Goal: Share content: Share content

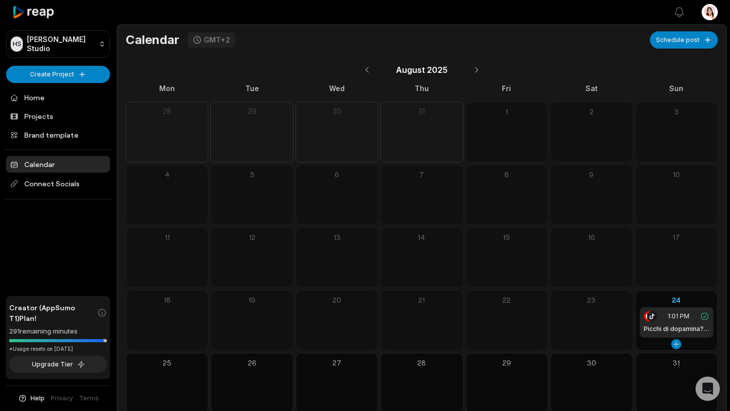
click at [685, 327] on h1 "Picchi di dopamina? Attenzione che possono sono rischiosi" at bounding box center [675, 329] width 65 height 9
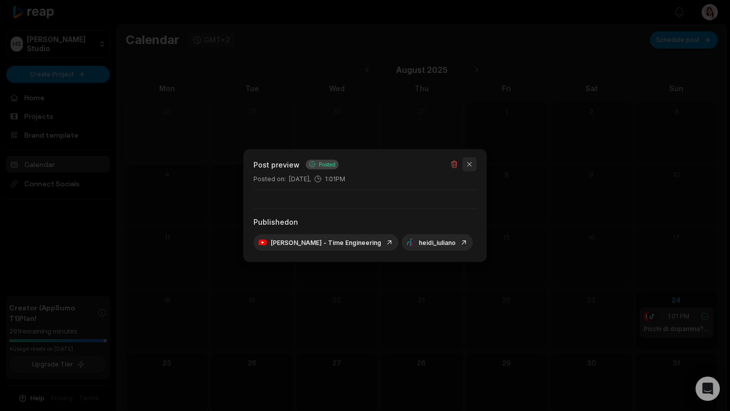
click at [470, 166] on button "button" at bounding box center [469, 165] width 14 height 14
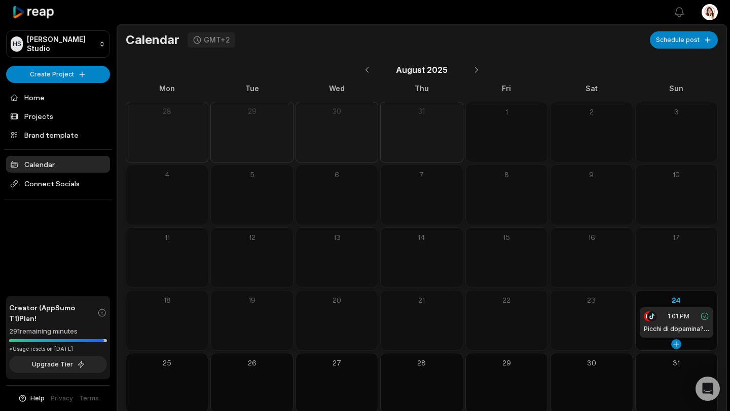
click at [676, 318] on span "1:01 PM" at bounding box center [678, 316] width 22 height 9
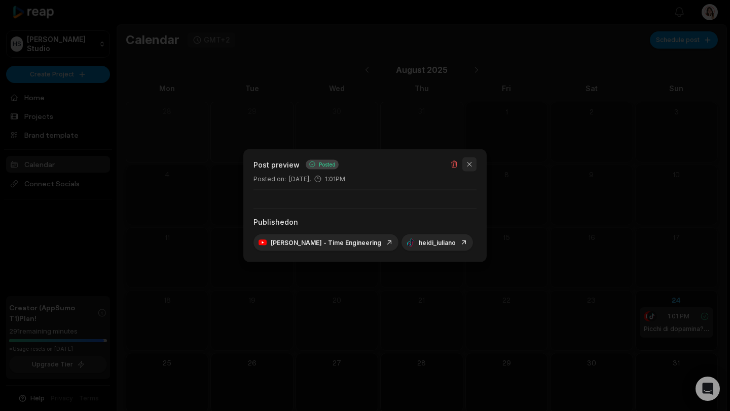
click at [470, 164] on button "button" at bounding box center [469, 165] width 14 height 14
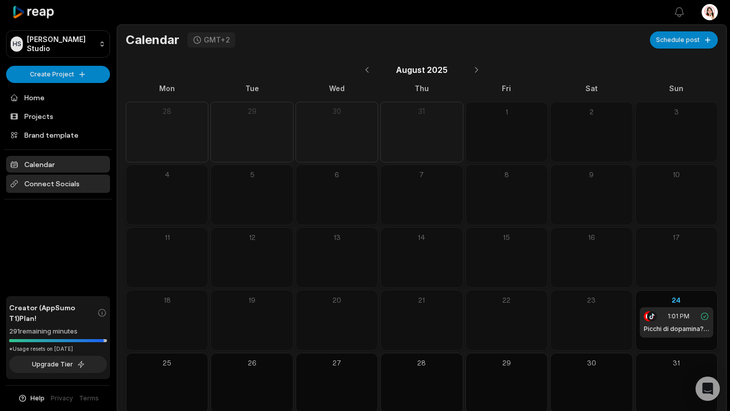
click at [60, 185] on span "Connect Socials" at bounding box center [58, 184] width 104 height 18
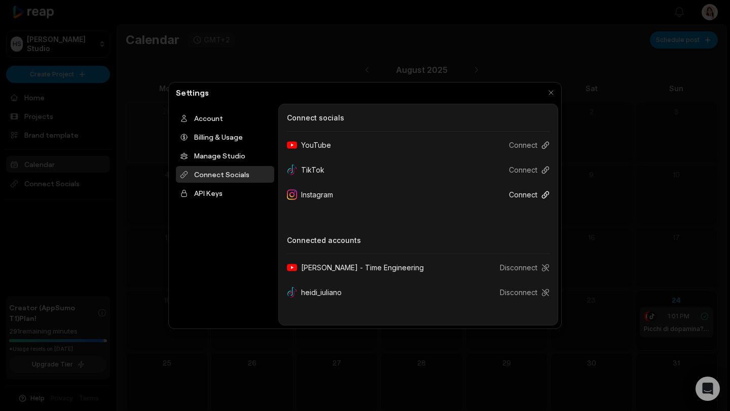
click at [523, 196] on button "Connect" at bounding box center [525, 194] width 49 height 19
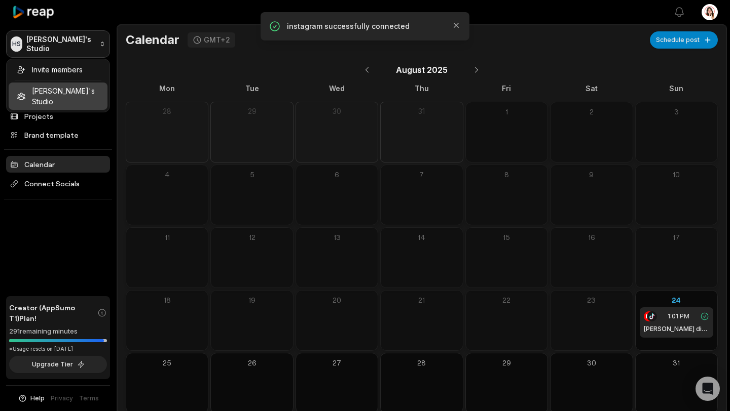
click at [34, 43] on html "HS Heidi's Studio Create Project Home Projects Brand template Calendar Connect …" at bounding box center [365, 205] width 730 height 411
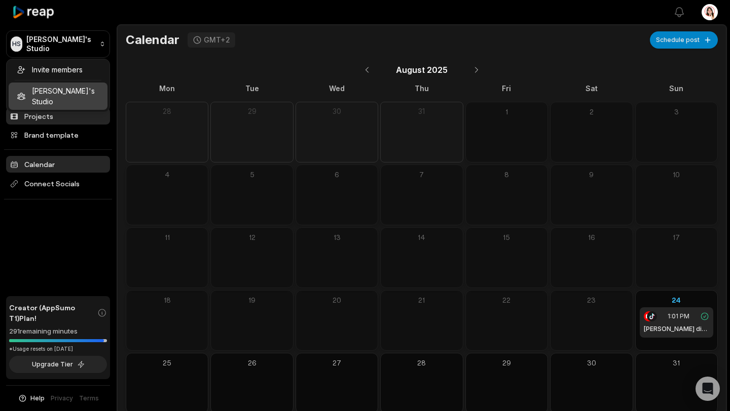
click at [42, 119] on html "HS Heidi's Studio Create Project Home Projects Brand template Calendar Connect …" at bounding box center [365, 205] width 730 height 411
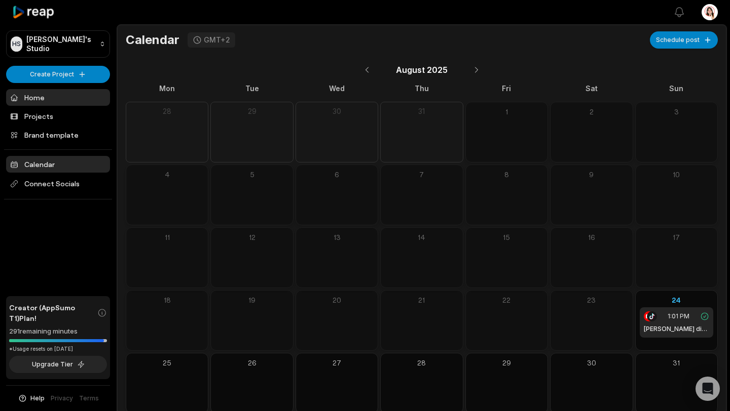
click at [40, 97] on link "Home" at bounding box center [58, 97] width 104 height 17
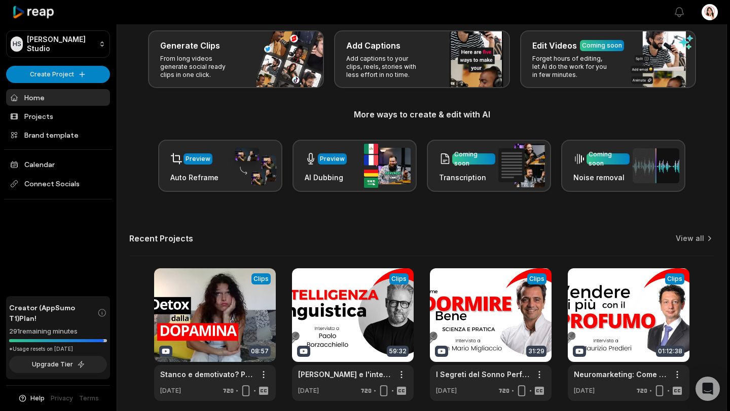
scroll to position [52, 0]
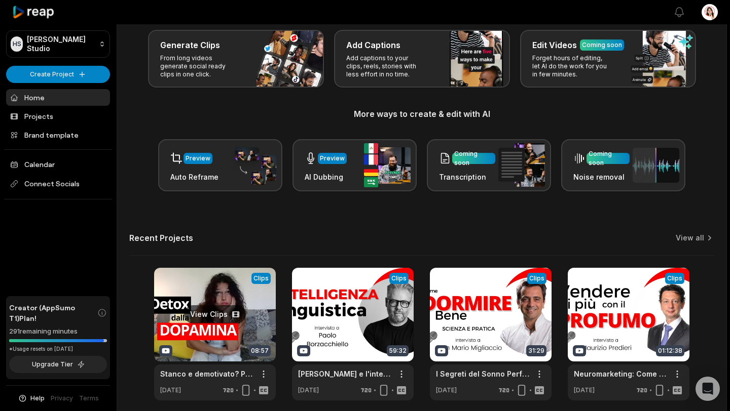
click at [191, 305] on link at bounding box center [215, 334] width 122 height 133
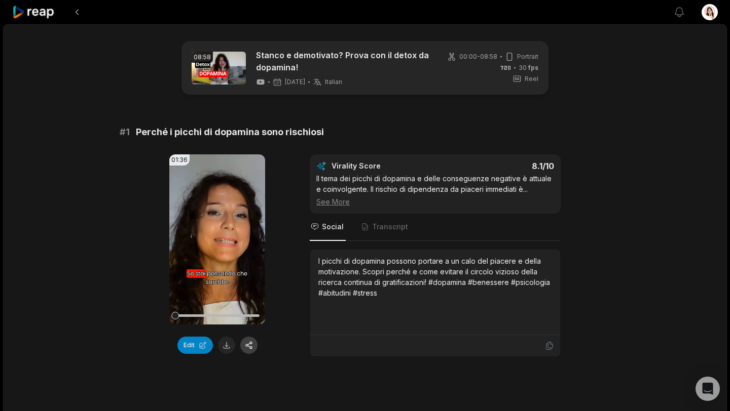
click at [249, 346] on button "button" at bounding box center [248, 345] width 17 height 17
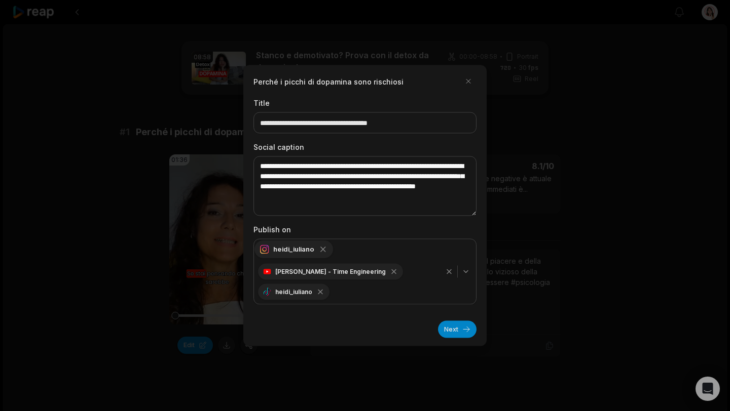
click at [322, 248] on icon "button" at bounding box center [322, 249] width 9 height 9
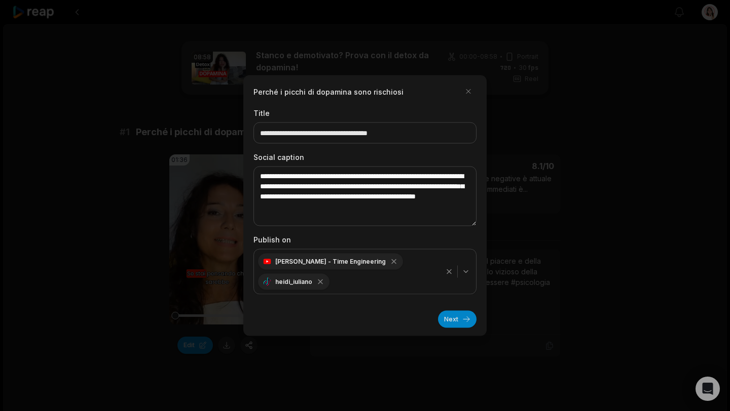
click at [466, 272] on icon "button" at bounding box center [466, 272] width 4 height 2
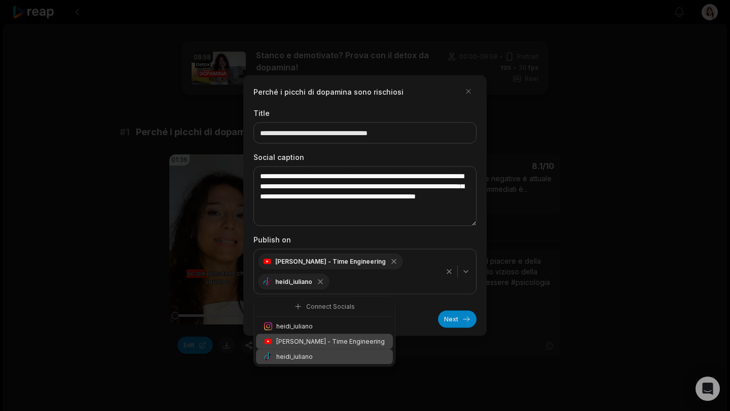
click at [398, 279] on div "Heidi Iuliano - Time Engineering heidi_iuliano" at bounding box center [348, 272] width 185 height 41
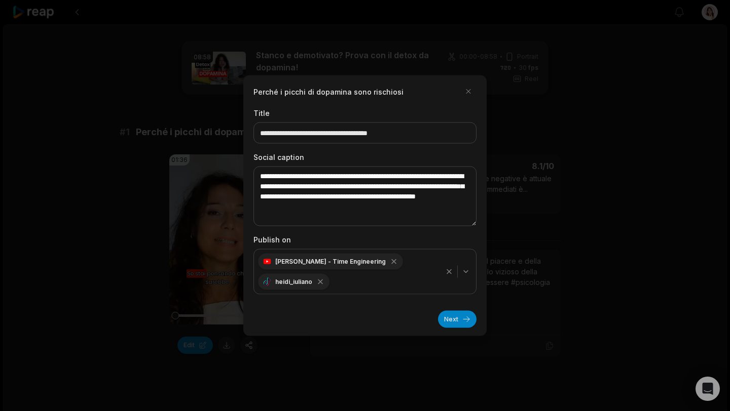
click at [448, 271] on icon "button" at bounding box center [449, 272] width 4 height 4
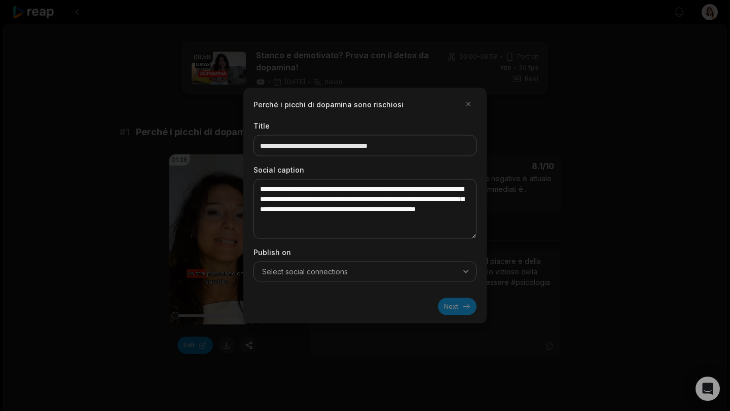
click at [336, 271] on span "Select social connections" at bounding box center [305, 272] width 86 height 10
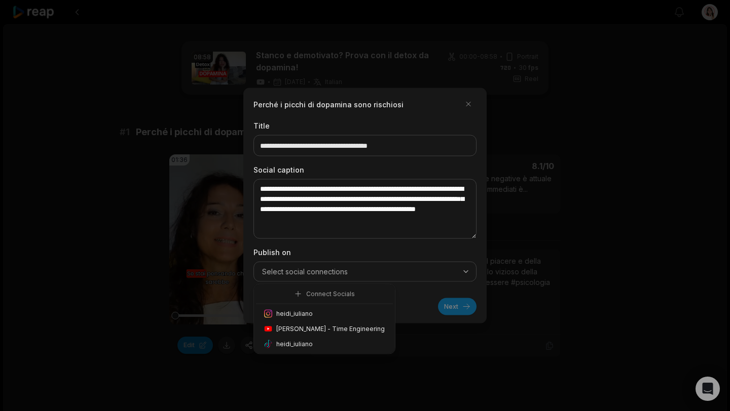
click at [298, 312] on span "heidi_iuliano" at bounding box center [294, 314] width 36 height 9
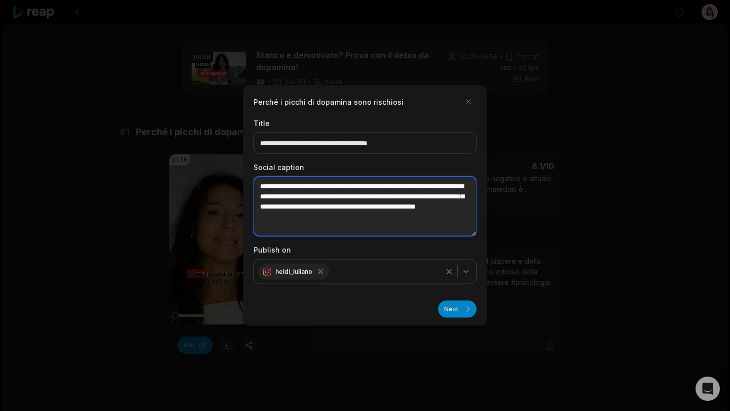
drag, startPoint x: 260, startPoint y: 186, endPoint x: 408, endPoint y: 219, distance: 151.1
click at [408, 219] on textarea "**********" at bounding box center [364, 207] width 223 height 60
paste textarea "**********"
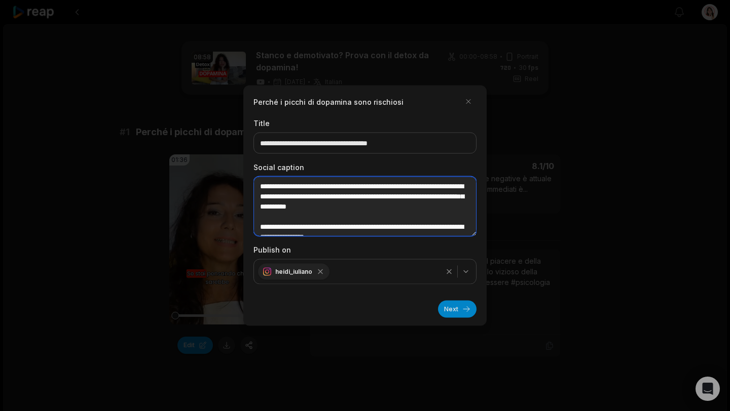
scroll to position [5, 0]
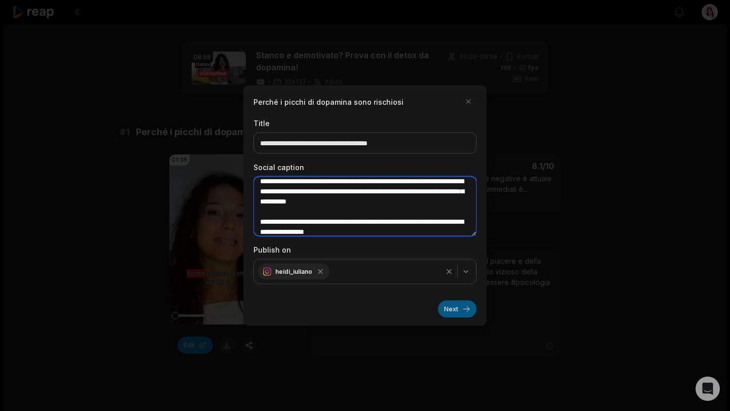
type textarea "**********"
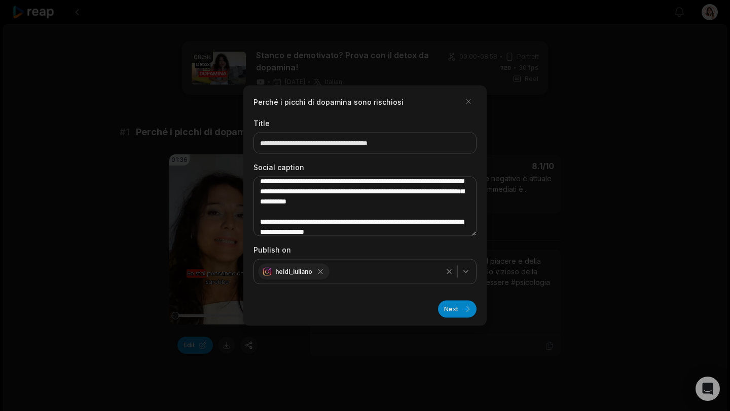
click at [454, 310] on button "Next" at bounding box center [457, 309] width 39 height 17
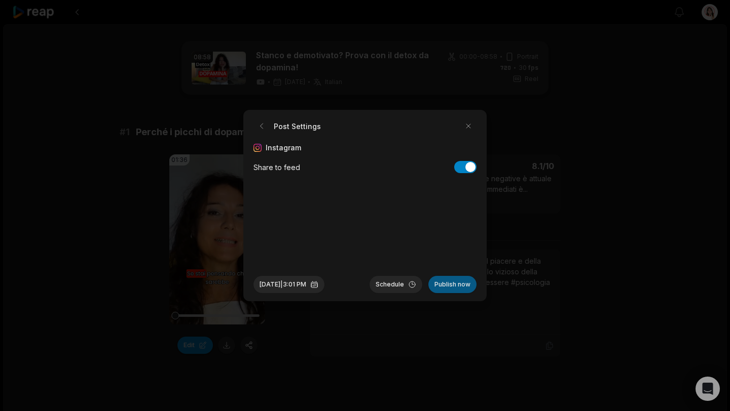
click at [449, 284] on button "Publish now" at bounding box center [452, 284] width 48 height 17
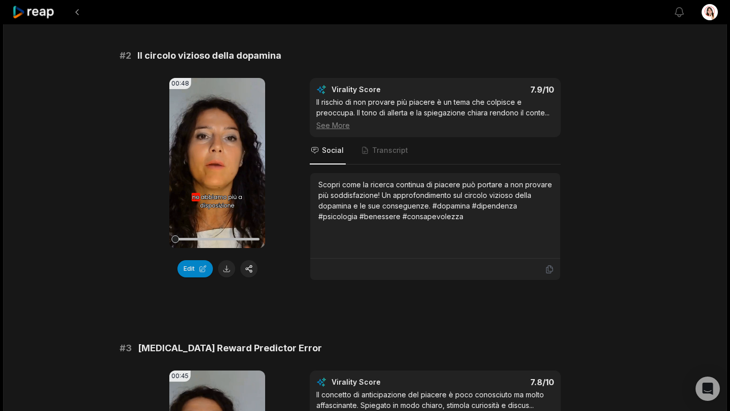
scroll to position [371, 0]
